Goal: Task Accomplishment & Management: Use online tool/utility

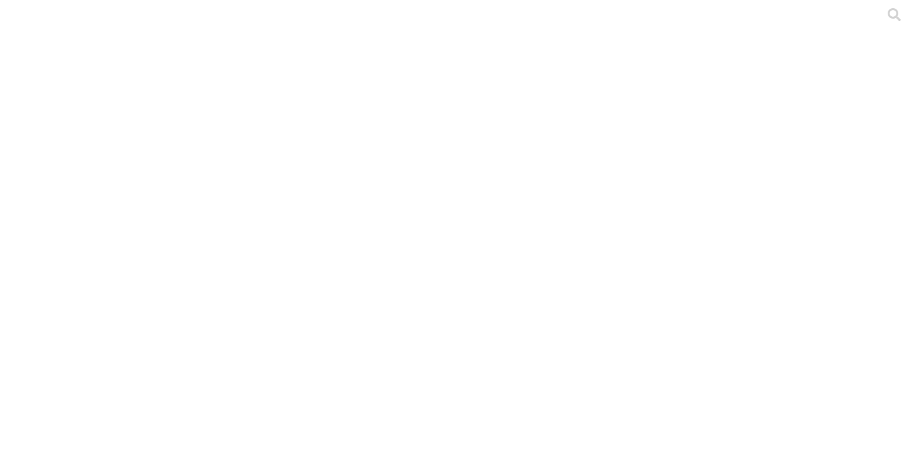
type input "laes"
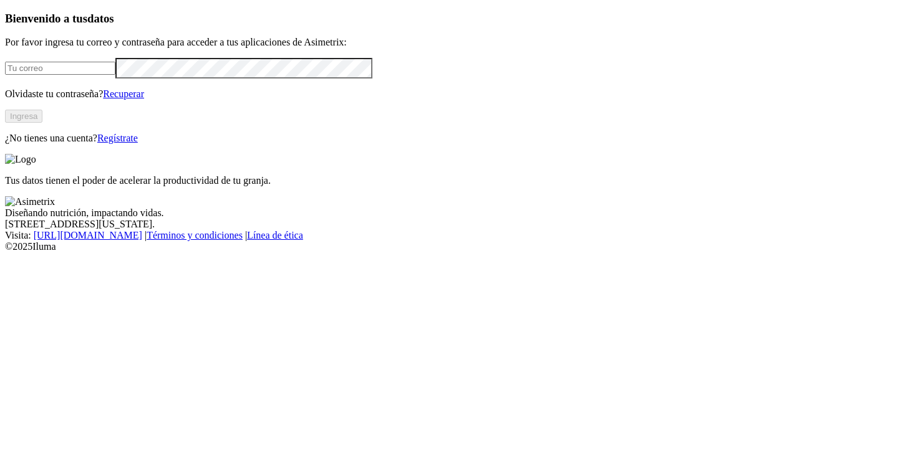
click at [115, 75] on input "email" at bounding box center [60, 68] width 110 height 13
type input "[PERSON_NAME][EMAIL_ADDRESS][PERSON_NAME][DOMAIN_NAME]"
click at [42, 123] on button "Ingresa" at bounding box center [23, 116] width 37 height 13
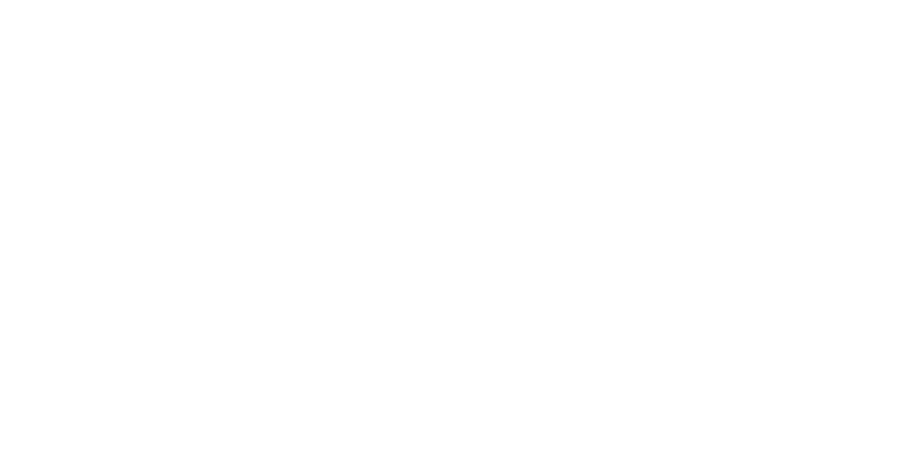
type input "y"
type input "laes"
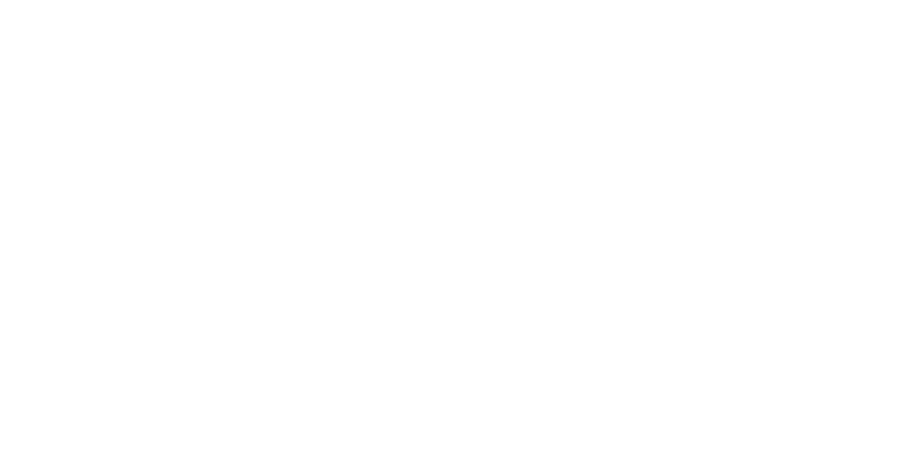
type input "agr"
